Goal: Task Accomplishment & Management: Manage account settings

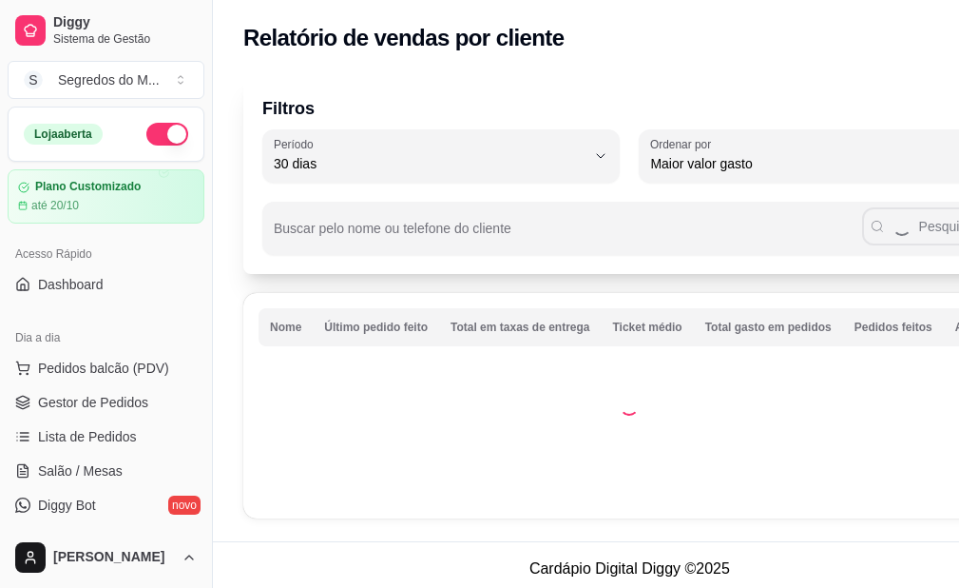
select select "30"
select select "HIGHEST_TOTAL_SPENT_WITH_ORDERS"
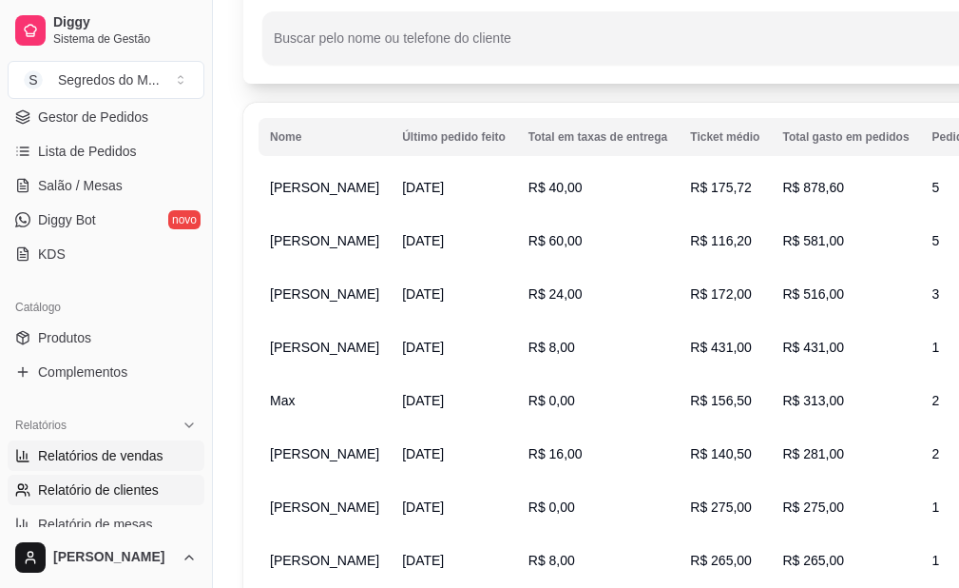
scroll to position [95, 0]
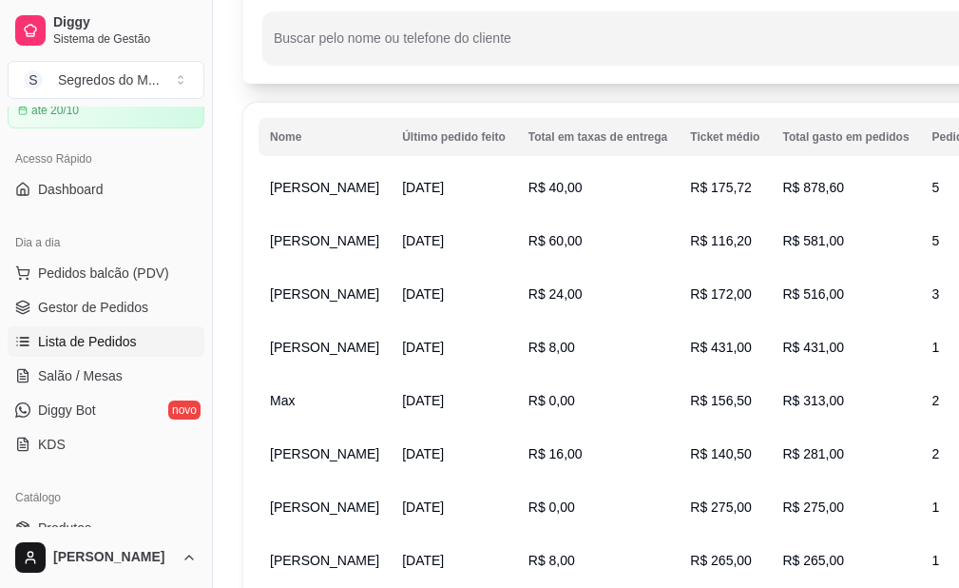
click at [93, 346] on span "Lista de Pedidos" at bounding box center [87, 341] width 99 height 19
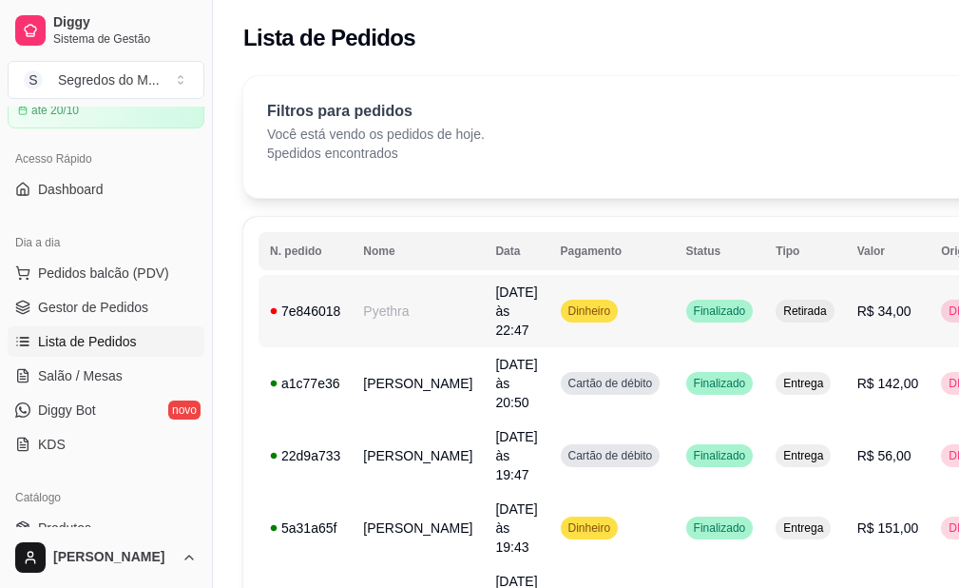
click at [617, 308] on td "Dinheiro" at bounding box center [613, 311] width 126 height 72
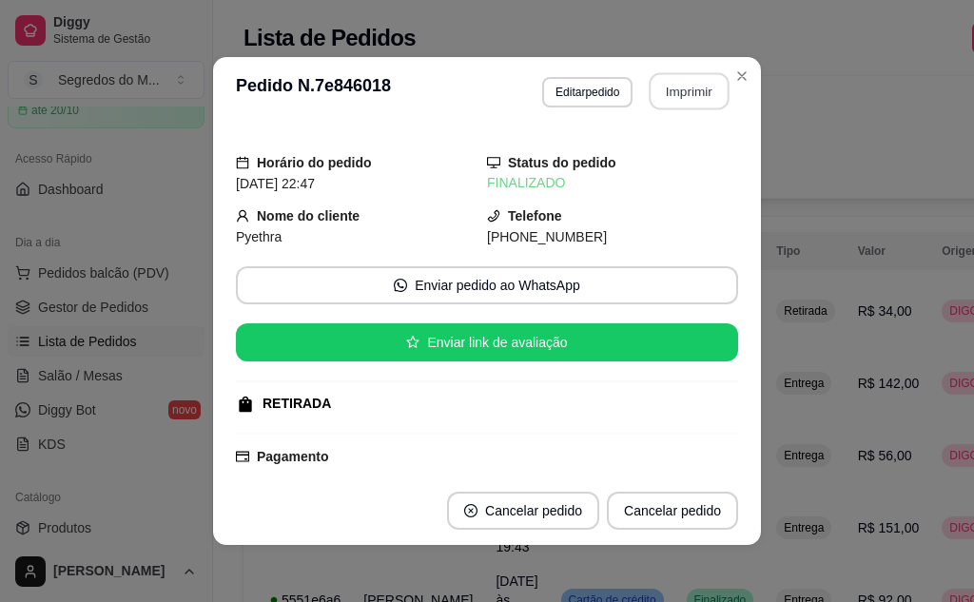
click at [691, 85] on button "Imprimir" at bounding box center [689, 91] width 80 height 37
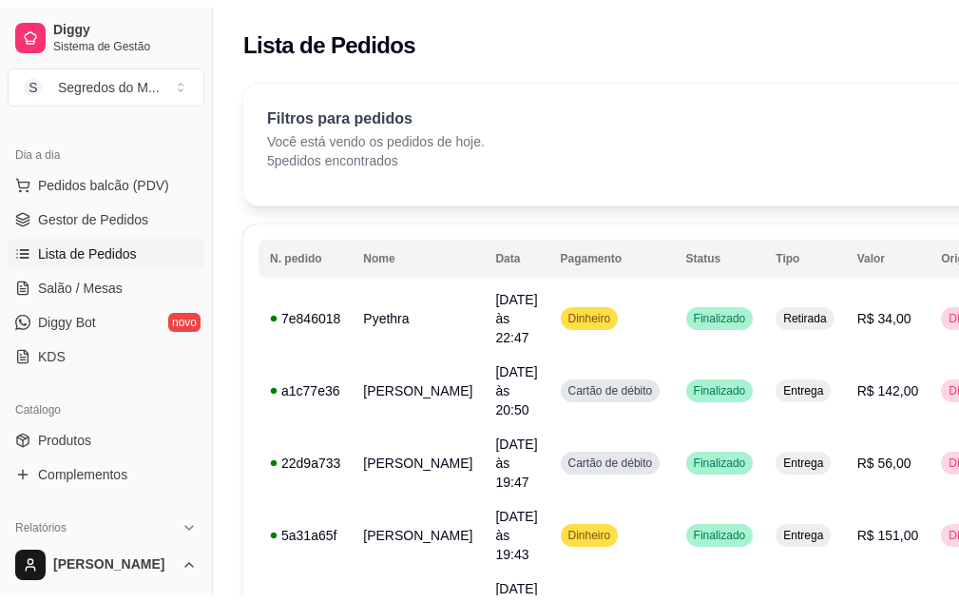
scroll to position [285, 0]
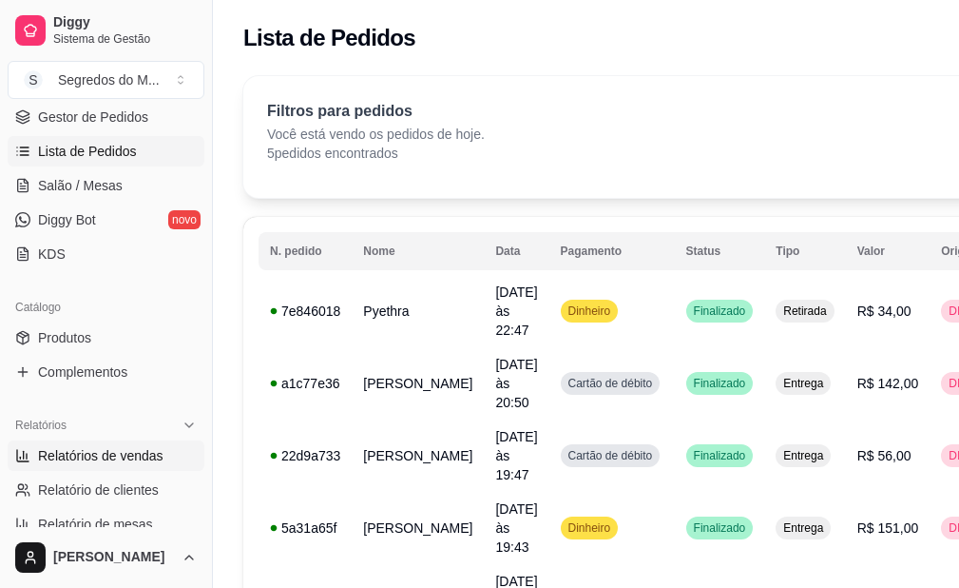
click at [132, 448] on span "Relatórios de vendas" at bounding box center [101, 455] width 126 height 19
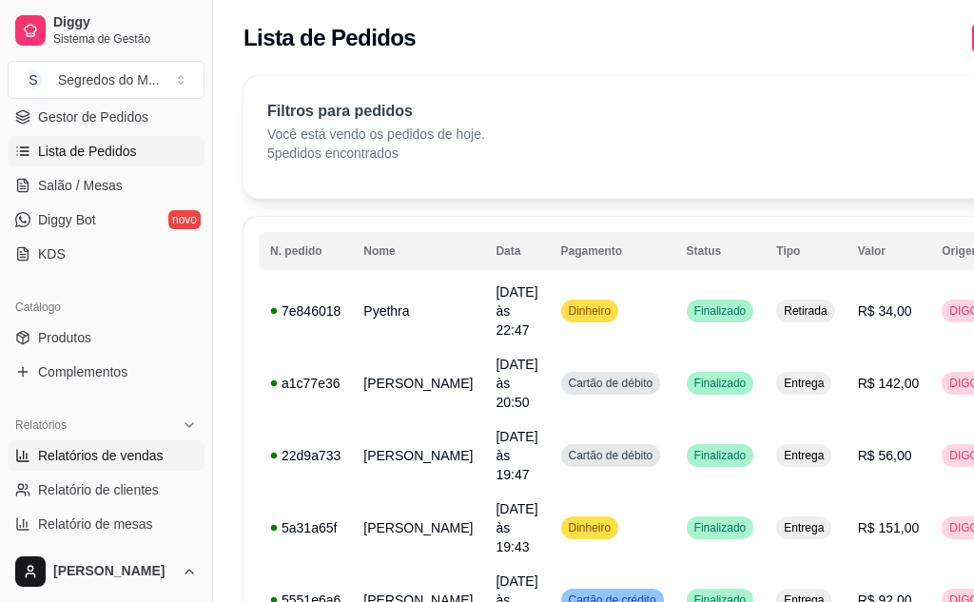
select select "ALL"
select select "0"
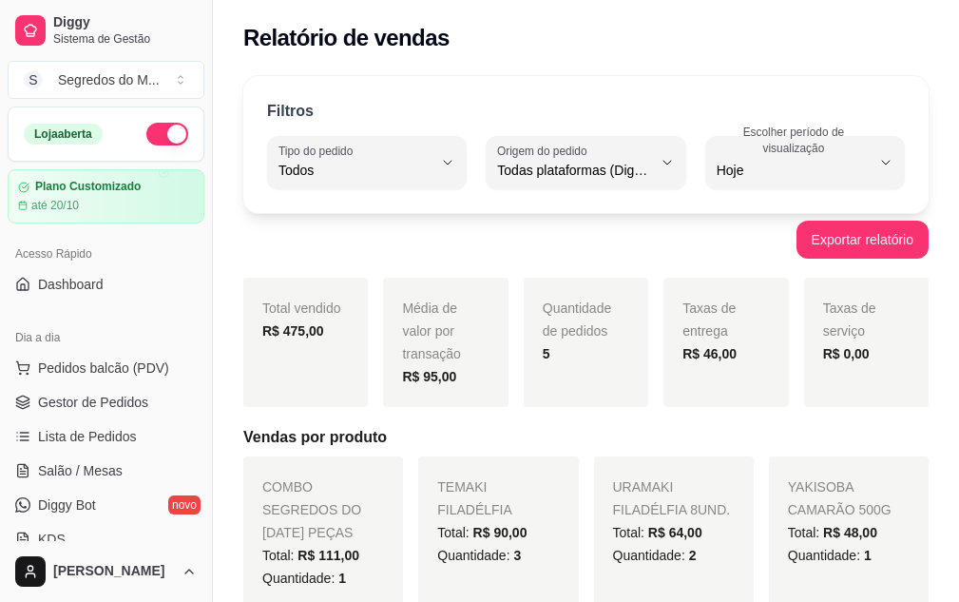
click at [146, 133] on button "button" at bounding box center [167, 134] width 42 height 23
